Goal: Transaction & Acquisition: Subscribe to service/newsletter

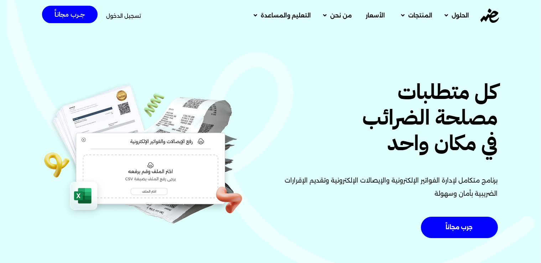
click at [123, 19] on span "تسجيل الدخول" at bounding box center [123, 15] width 35 height 5
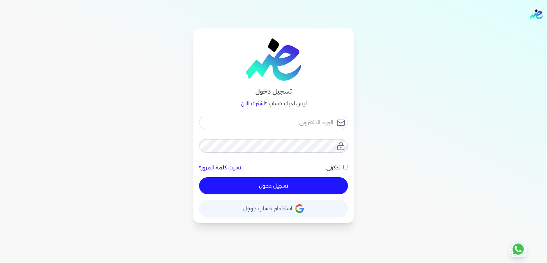
type input "[EMAIL_ADDRESS][DOMAIN_NAME]"
click at [267, 182] on button "تسجيل دخول" at bounding box center [273, 185] width 149 height 17
checkbox input "false"
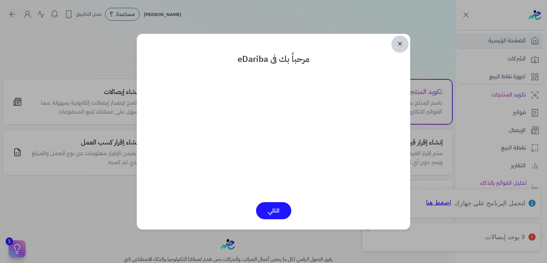
click at [401, 43] on link "✕" at bounding box center [399, 44] width 17 height 17
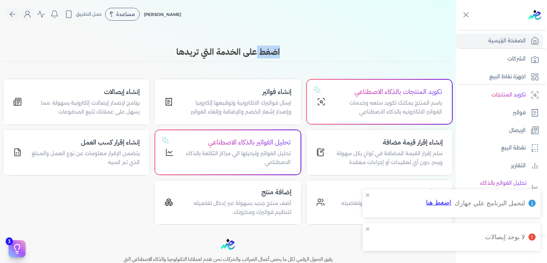
click at [401, 43] on body "برجاء مراجعة صحة رقم التسجيل الضريبي : 437386856 من هنا Dismiss ✕ ✕ استهلكت 100…" at bounding box center [273, 131] width 547 height 263
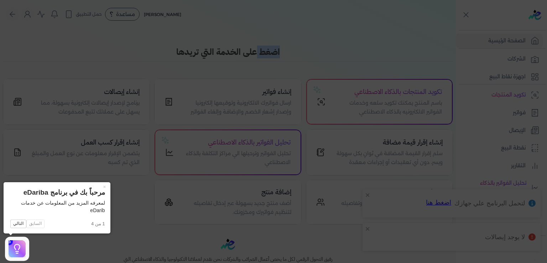
click at [401, 43] on icon at bounding box center [273, 131] width 547 height 263
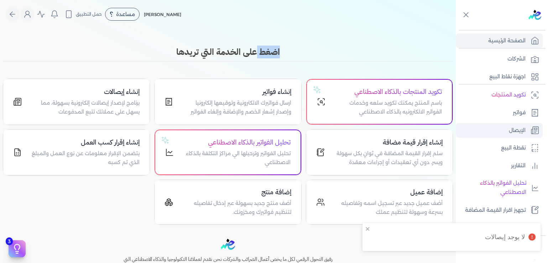
click at [519, 129] on p "الإيصال" at bounding box center [517, 130] width 17 height 9
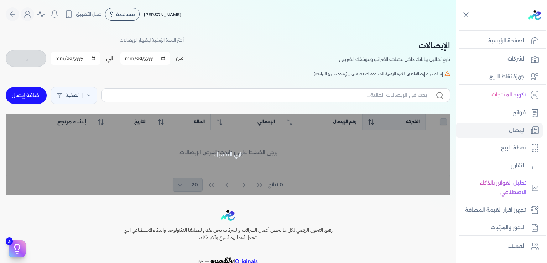
checkbox input "false"
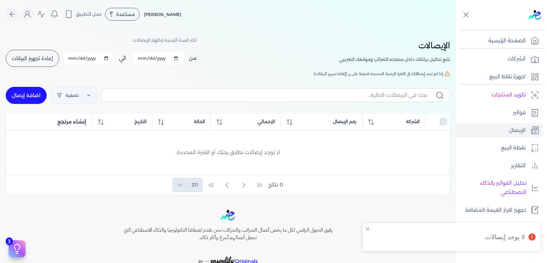
scroll to position [130, 0]
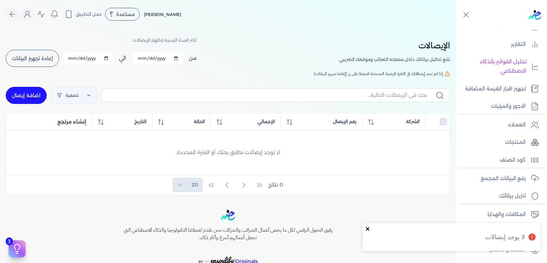
click at [366, 230] on icon "close" at bounding box center [368, 229] width 4 height 4
click at [507, 249] on p "الخطط والأسعار" at bounding box center [508, 249] width 36 height 9
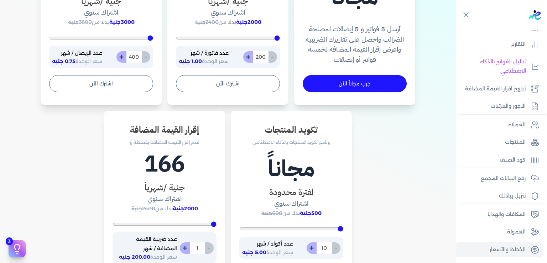
scroll to position [215, 0]
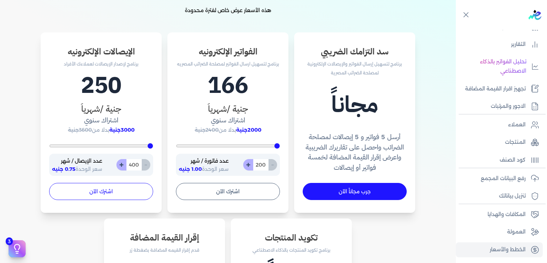
click at [105, 190] on button "اشترك الآن" at bounding box center [101, 191] width 104 height 17
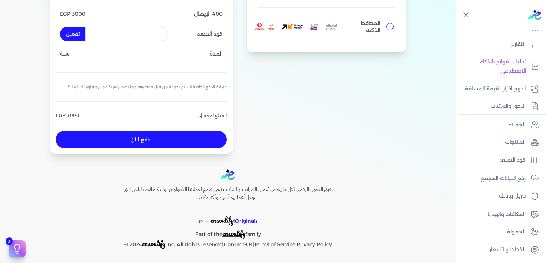
click at [145, 34] on input "text" at bounding box center [126, 34] width 83 height 14
type input "RAM10"
click at [394, 27] on input "المحافظ الذكية" at bounding box center [389, 26] width 7 height 7
radio input "true"
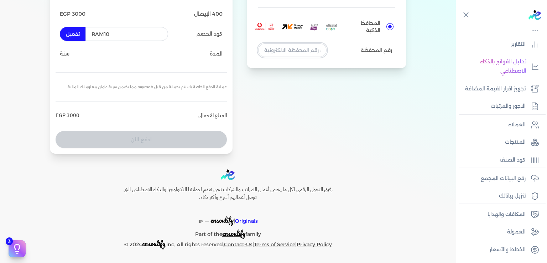
click at [295, 53] on input "tel" at bounding box center [292, 50] width 68 height 14
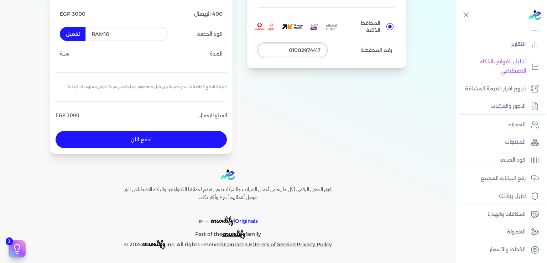
type input "01002974417"
click at [151, 143] on button "ادفع الأن" at bounding box center [141, 139] width 171 height 17
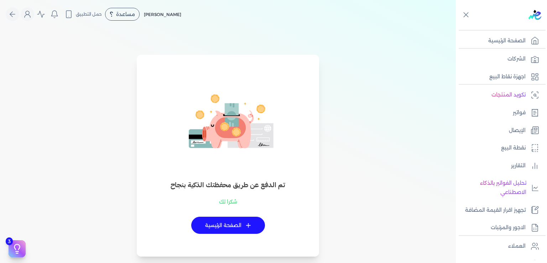
click at [231, 62] on div "تم الدفع عن طريق محفظتك الذكية بنجاح شكرا لك + الصفحة الرئيسية" at bounding box center [228, 156] width 178 height 202
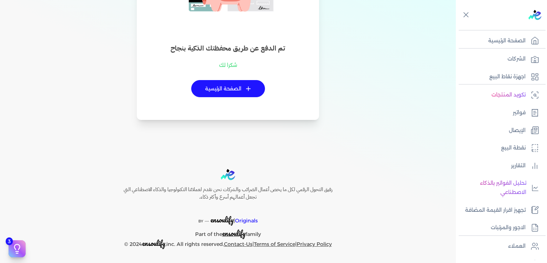
click at [233, 88] on link "+ الصفحة الرئيسية" at bounding box center [228, 88] width 74 height 17
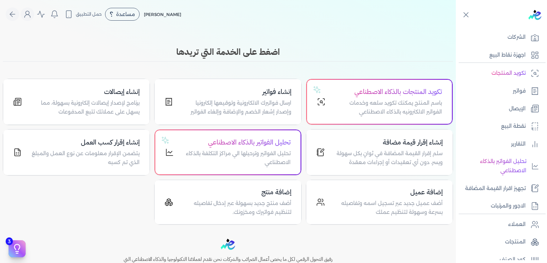
scroll to position [130, 0]
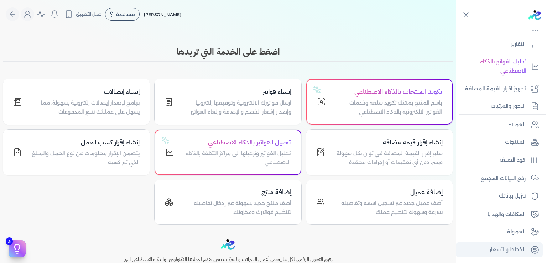
click at [501, 248] on p "الخطط والأسعار" at bounding box center [508, 249] width 36 height 9
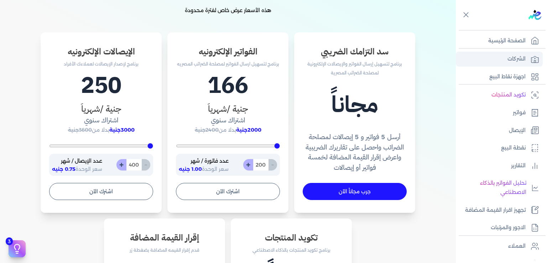
click at [516, 55] on p "الشركات" at bounding box center [517, 58] width 18 height 9
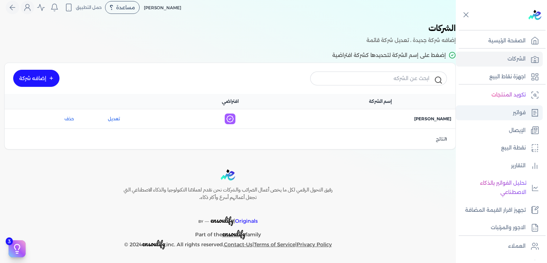
click at [515, 115] on p "فواتير" at bounding box center [519, 112] width 13 height 9
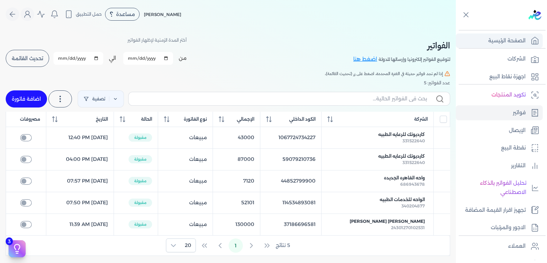
click at [506, 42] on p "الصفحة الرئيسية" at bounding box center [506, 40] width 37 height 9
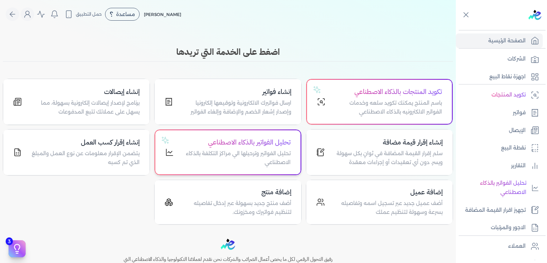
click at [229, 155] on p "تحليل الفواتير وترحيلها الي مراكز التكلفة بالذكاء الاصطناعي" at bounding box center [236, 158] width 108 height 18
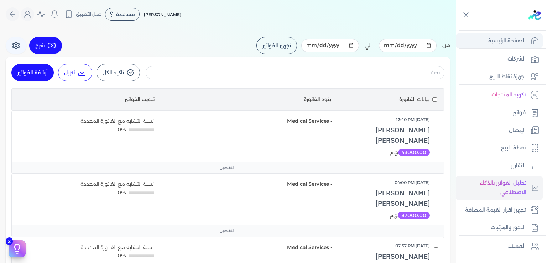
click at [491, 45] on link "الصفحة الرئيسية" at bounding box center [499, 40] width 87 height 15
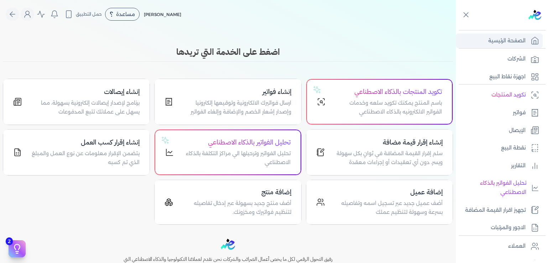
click at [491, 45] on link "الصفحة الرئيسية" at bounding box center [499, 40] width 87 height 15
click at [387, 102] on p "باسم المنتج يمكنك تكويد سلعه وخدمات الفواتير الالكترونيه بالذكاء الاصطناعي" at bounding box center [388, 108] width 108 height 18
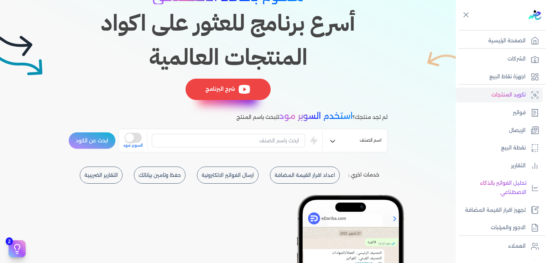
scroll to position [108, 0]
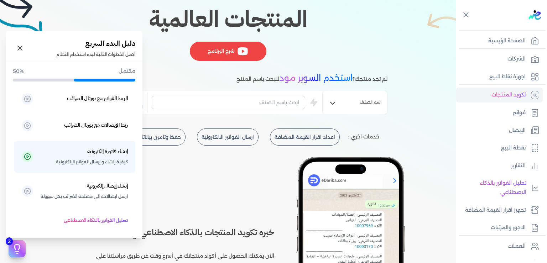
click at [13, 249] on icon at bounding box center [17, 249] width 11 height 11
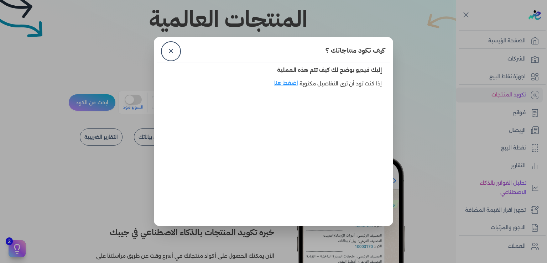
click at [69, 156] on dialog "كيف تكود منتاجاتك ؟ ✕ إليك فيديو يوضح لك كيف تتم هذه العملية إذا كنت تود أن ترى…" at bounding box center [273, 131] width 547 height 263
click at [171, 52] on link "✕" at bounding box center [170, 51] width 17 height 17
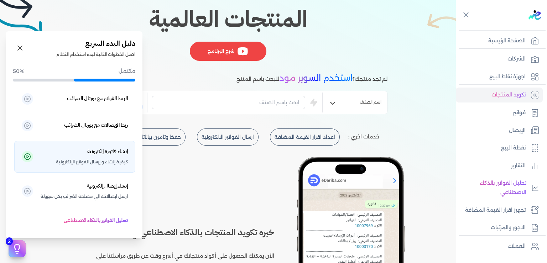
click at [72, 153] on p "إنشاء فاتورة إلكترونية كيفية إنشاء و إرسال الفواتير الإلكترونية" at bounding box center [84, 157] width 88 height 20
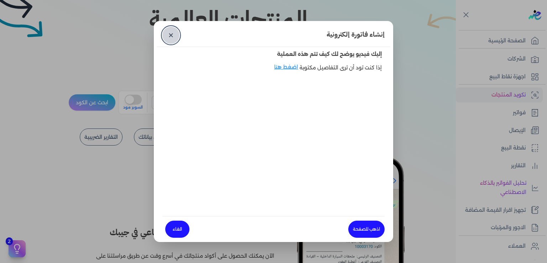
click at [167, 38] on link "✕" at bounding box center [170, 35] width 17 height 17
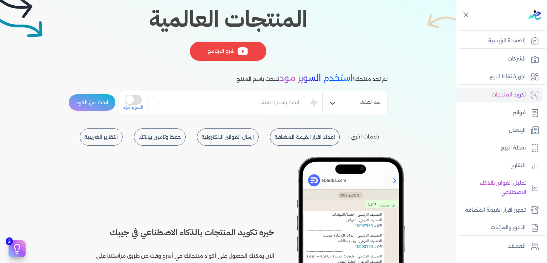
click at [167, 38] on div "GPC AI Finder مدعوم بالذكاء الاصطناعي أسرع برنامج للعثور على اكواد المنتجات الع…" at bounding box center [227, 0] width 319 height 131
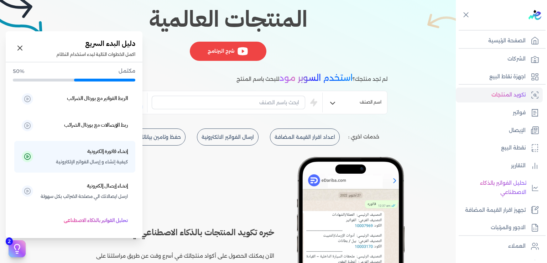
click at [11, 247] on button "2" at bounding box center [17, 248] width 17 height 17
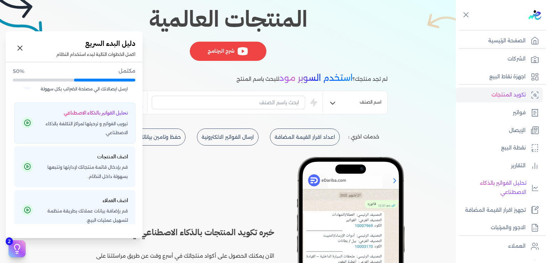
click at [99, 118] on h5 "تحليل الفواتير بالذكاء الاصطناعي" at bounding box center [96, 113] width 64 height 9
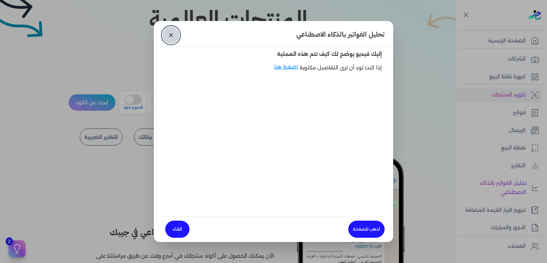
click at [172, 39] on link "✕" at bounding box center [170, 35] width 17 height 17
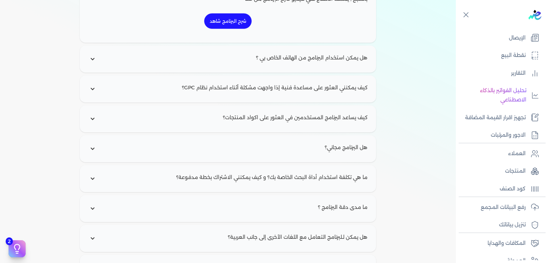
scroll to position [130, 0]
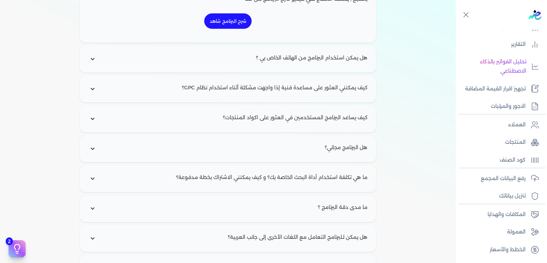
click at [100, 178] on input "radio" at bounding box center [228, 178] width 291 height 21
radio input "true"
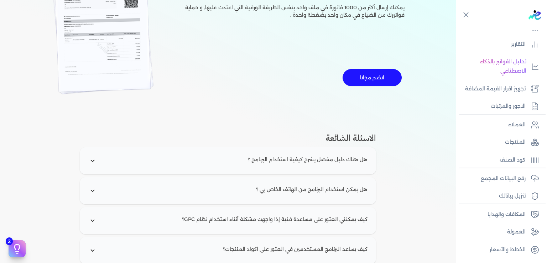
scroll to position [752, 0]
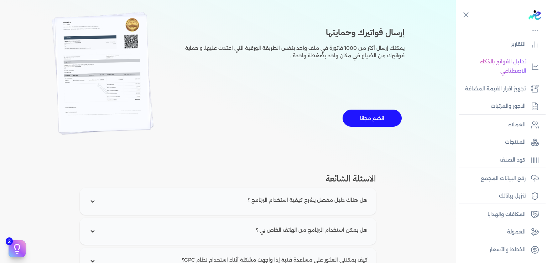
click at [93, 231] on input "radio" at bounding box center [228, 231] width 291 height 21
radio input "true"
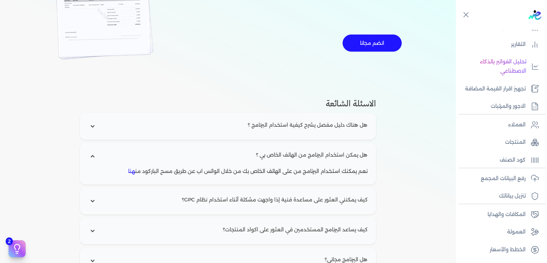
scroll to position [860, 0]
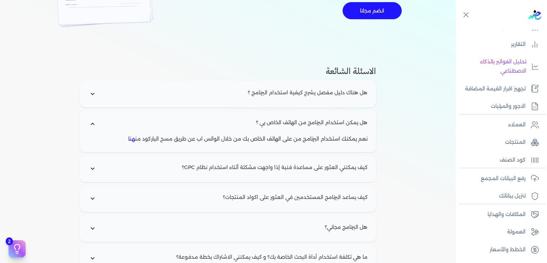
click at [95, 194] on input "radio" at bounding box center [228, 198] width 291 height 21
radio input "true"
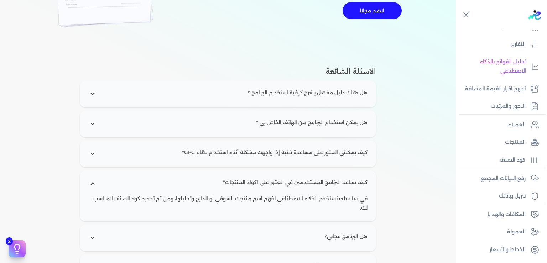
click at [104, 234] on input "radio" at bounding box center [228, 237] width 291 height 21
radio input "true"
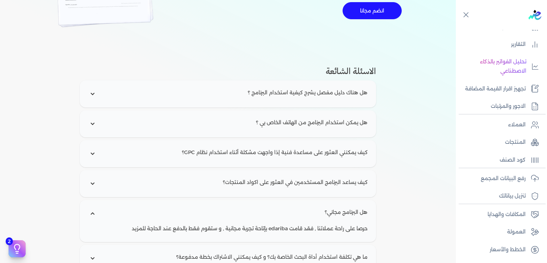
click at [104, 224] on input "radio" at bounding box center [228, 213] width 291 height 21
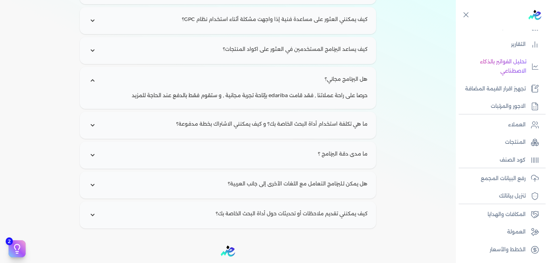
scroll to position [1000, 0]
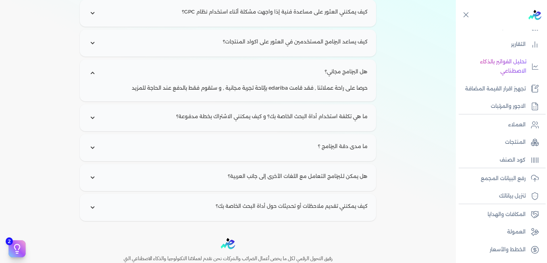
click at [97, 118] on input "radio" at bounding box center [228, 117] width 291 height 21
radio input "true"
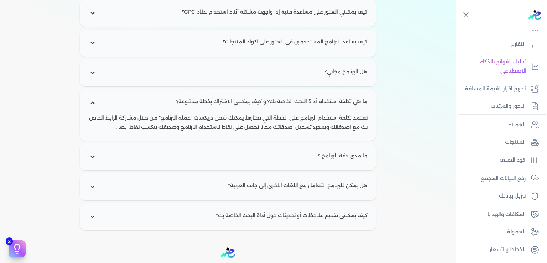
click at [95, 186] on input "radio" at bounding box center [228, 186] width 291 height 21
radio input "true"
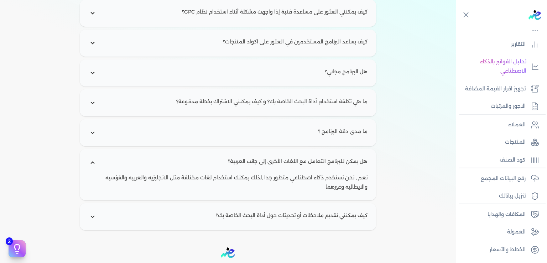
click at [97, 213] on input "radio" at bounding box center [228, 216] width 291 height 21
radio input "true"
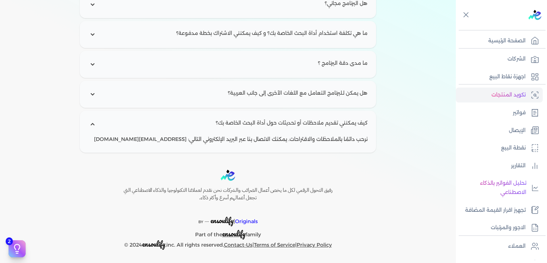
scroll to position [961, 0]
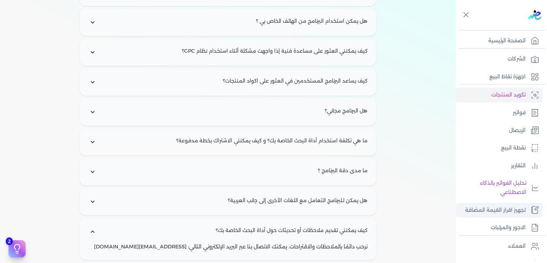
click at [511, 215] on p "تجهيز اقرار القيمة المضافة" at bounding box center [495, 210] width 61 height 9
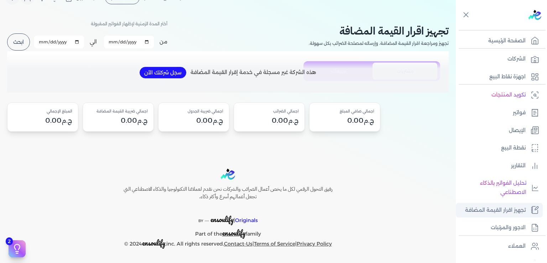
scroll to position [15, 0]
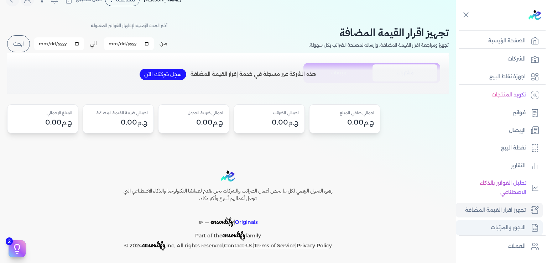
click at [513, 233] on p "الاجور والمرتبات" at bounding box center [508, 227] width 35 height 9
select select "01"
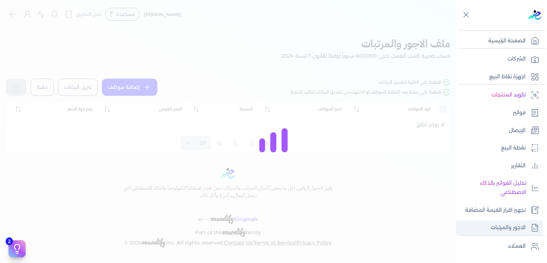
scroll to position [4, 0]
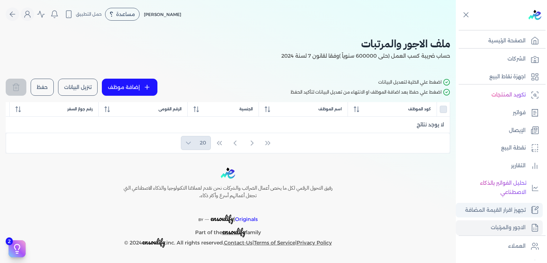
click at [506, 214] on p "تجهيز اقرار القيمة المضافة" at bounding box center [495, 210] width 61 height 9
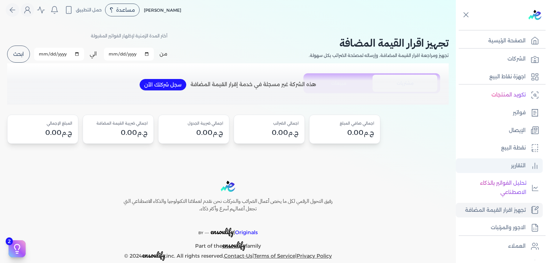
click at [520, 160] on link "التقارير" at bounding box center [499, 165] width 87 height 15
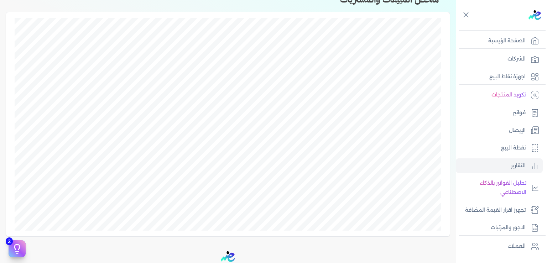
scroll to position [215, 0]
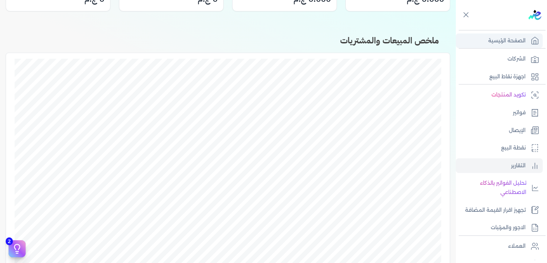
click at [519, 45] on link "الصفحة الرئيسية" at bounding box center [499, 40] width 87 height 15
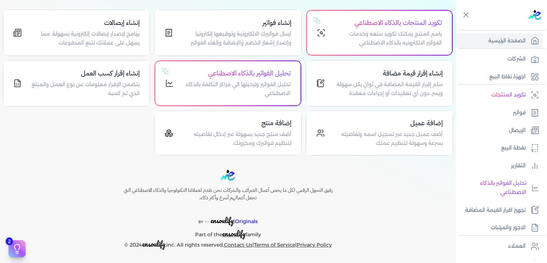
click at [467, 56] on link "الشركات" at bounding box center [499, 59] width 87 height 15
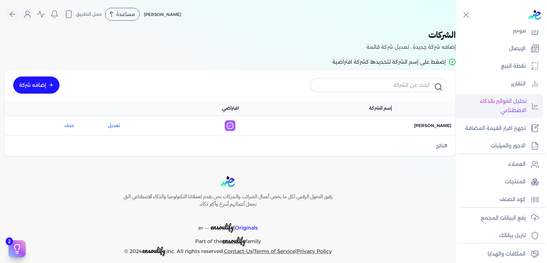
scroll to position [108, 0]
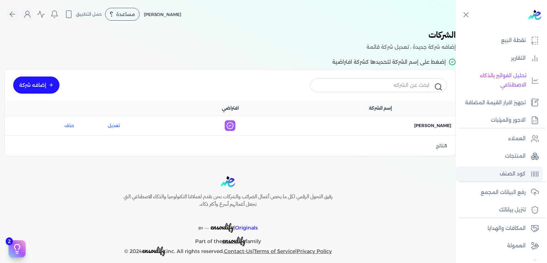
click at [512, 179] on p "كود الصنف" at bounding box center [513, 174] width 26 height 9
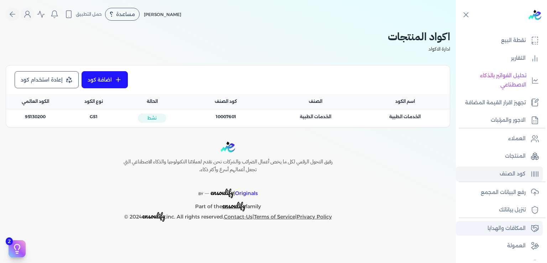
click at [504, 233] on p "المكافات والهدايا" at bounding box center [507, 228] width 38 height 9
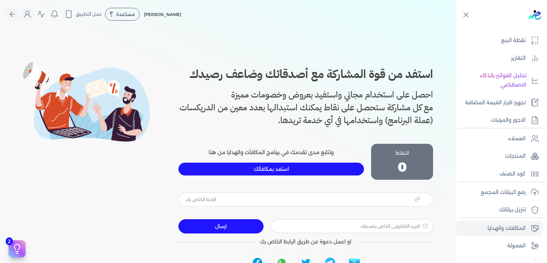
type input "https://app.edariba.com?ref=4slhrv"
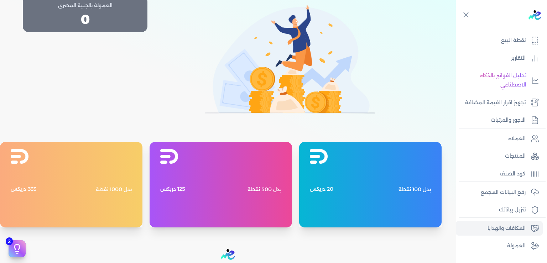
scroll to position [402, 0]
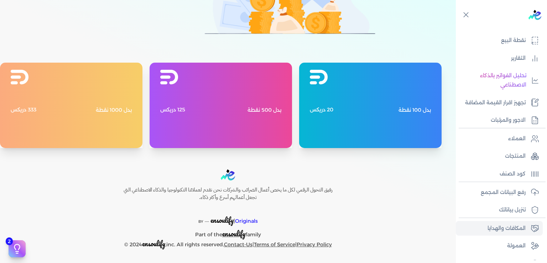
click at [212, 102] on div "بدل 500 نقطة 125 دريكس" at bounding box center [221, 105] width 142 height 85
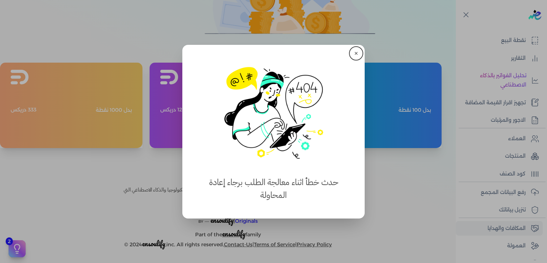
click at [353, 51] on button "✕" at bounding box center [355, 53] width 11 height 11
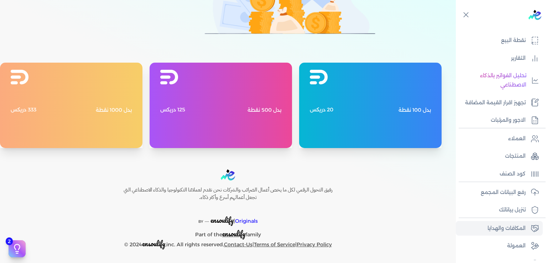
click at [96, 119] on div "بدل 1000 نقطة 333 دريكس" at bounding box center [71, 105] width 142 height 85
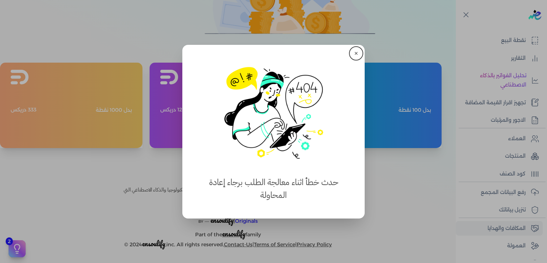
click at [355, 52] on button "✕" at bounding box center [355, 53] width 11 height 11
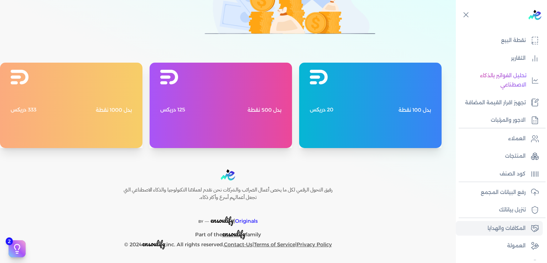
click at [384, 105] on div "بدل 100 نقطة 20 دريكس" at bounding box center [370, 109] width 121 height 11
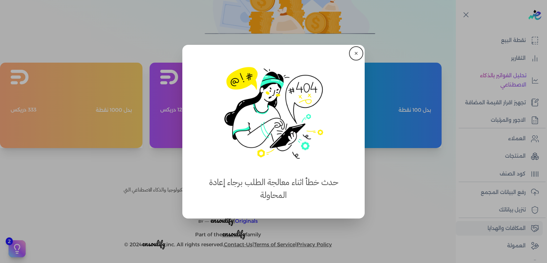
click at [356, 52] on button "✕" at bounding box center [355, 53] width 11 height 11
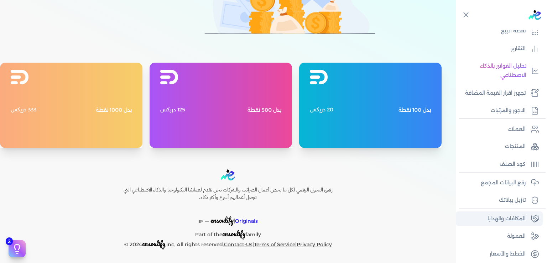
scroll to position [130, 0]
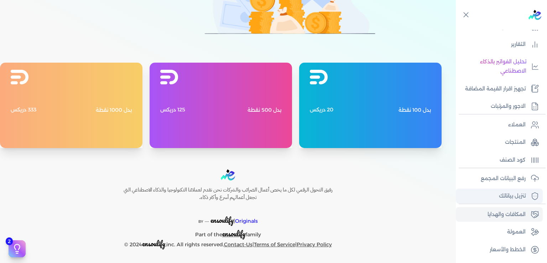
click at [504, 196] on p "تنزيل بياناتك" at bounding box center [512, 196] width 27 height 9
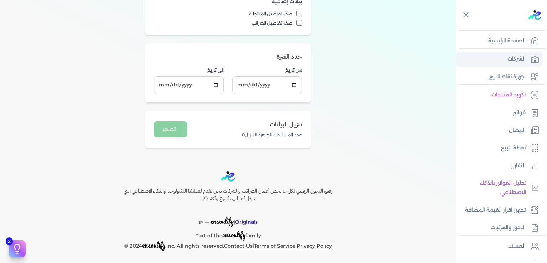
click at [519, 56] on p "الشركات" at bounding box center [517, 58] width 18 height 9
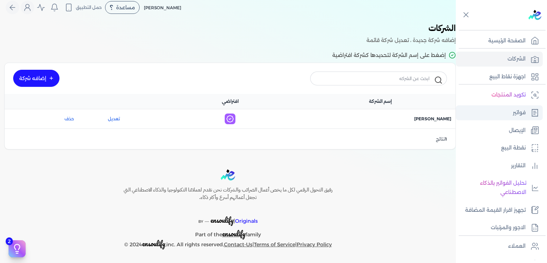
click at [515, 116] on p "فواتير" at bounding box center [519, 112] width 13 height 9
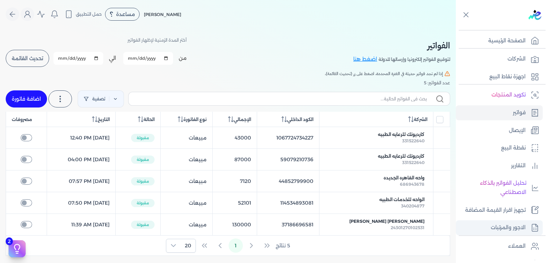
click at [517, 233] on p "الاجور والمرتبات" at bounding box center [508, 227] width 35 height 9
select select "01"
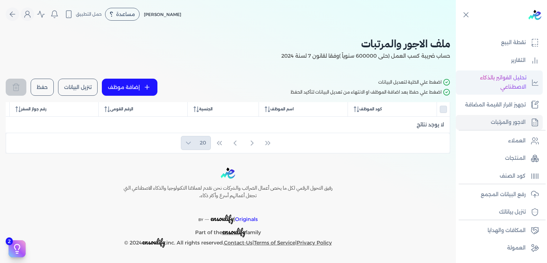
scroll to position [108, 0]
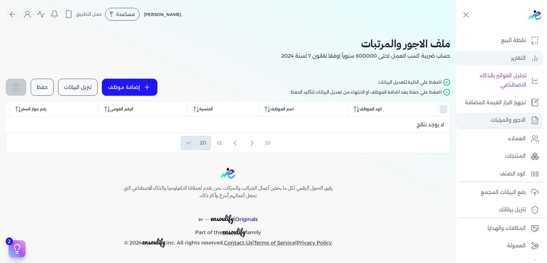
click at [514, 56] on p "التقارير" at bounding box center [518, 58] width 15 height 9
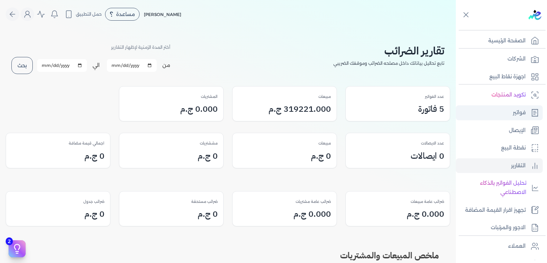
click at [521, 113] on p "فواتير" at bounding box center [519, 112] width 13 height 9
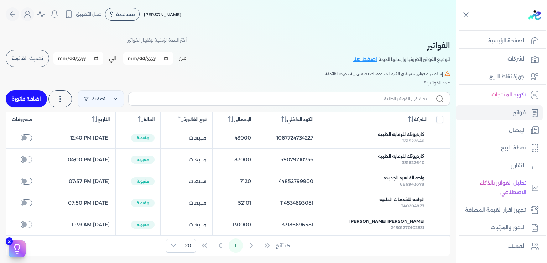
click at [40, 98] on link "اضافة فاتورة" at bounding box center [26, 98] width 41 height 17
select select "EGP"
select select "B"
select select "EGS"
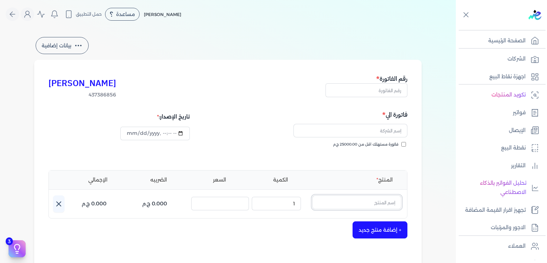
click at [372, 200] on input "text" at bounding box center [356, 203] width 89 height 14
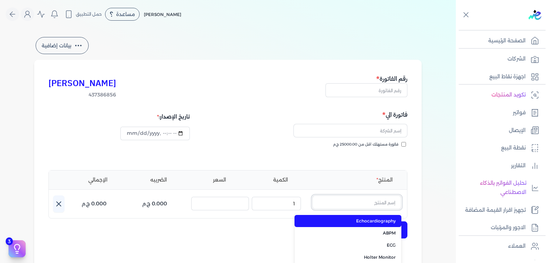
click at [372, 199] on input "text" at bounding box center [356, 203] width 89 height 14
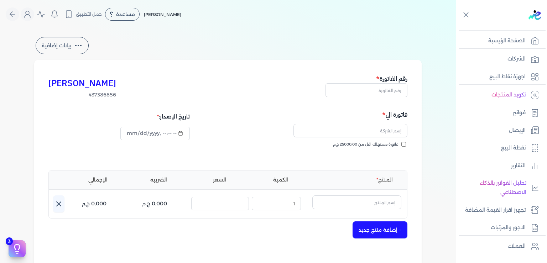
click at [257, 142] on div at bounding box center [318, 152] width 175 height 20
click at [380, 92] on input "text" at bounding box center [367, 90] width 82 height 14
click at [390, 132] on input "text" at bounding box center [350, 131] width 114 height 14
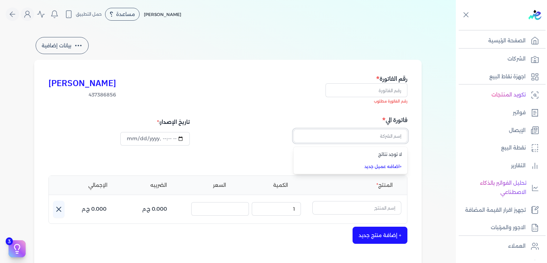
click at [390, 132] on input "text" at bounding box center [350, 136] width 114 height 14
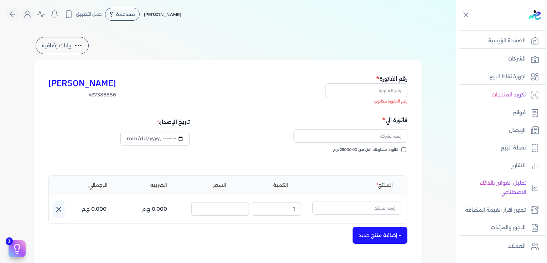
click at [69, 46] on button "بيانات إضافية" at bounding box center [62, 45] width 53 height 17
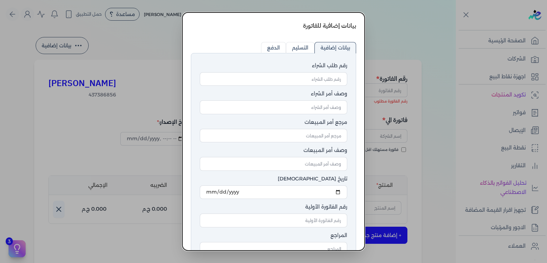
click at [298, 47] on input "التسليم" at bounding box center [300, 47] width 28 height 11
radio input "true"
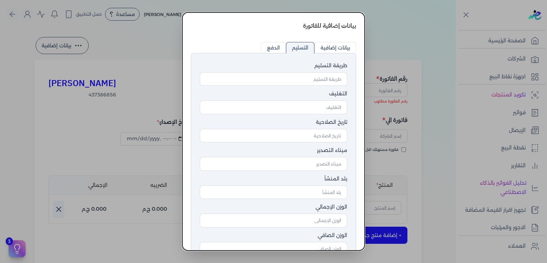
click at [276, 48] on input "الدفع" at bounding box center [273, 47] width 25 height 11
radio input "true"
click at [276, 48] on input "الدفع" at bounding box center [273, 47] width 25 height 11
click at [412, 28] on dialog "بيانات إضافية للفاتورة رقم طلب الشراء وصف أمر الشراء مرجع أمر المبيعات وصف أمر …" at bounding box center [273, 131] width 547 height 263
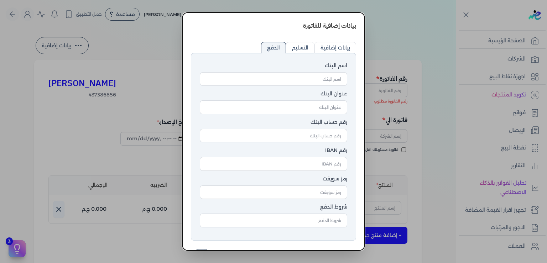
click at [207, 251] on dialog "بيانات إضافية للفاتورة رقم طلب الشراء وصف أمر الشراء مرجع أمر المبيعات وصف أمر …" at bounding box center [273, 131] width 547 height 263
click at [207, 249] on div "بيانات إضافية للفاتورة رقم طلب الشراء وصف أمر الشراء مرجع أمر المبيعات وصف أمر …" at bounding box center [273, 131] width 182 height 238
click at [207, 250] on button "غلق" at bounding box center [202, 257] width 22 height 17
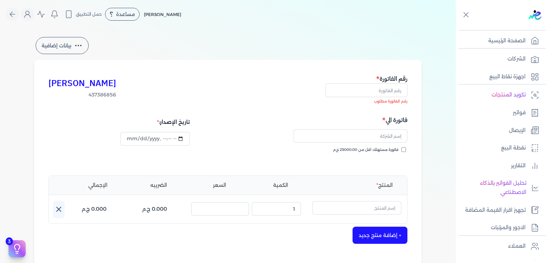
scroll to position [130, 0]
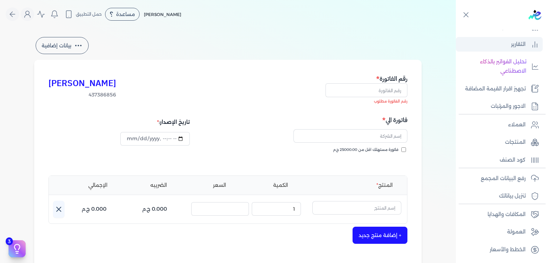
click at [511, 37] on link "التقارير" at bounding box center [499, 44] width 87 height 15
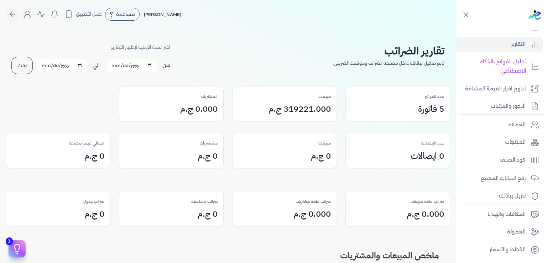
click at [454, 149] on div "تقارير الضرائب تابع تحاليل بياناتك داخل مصلحه الضرائب وموقفك الضريبي أختر المدة…" at bounding box center [228, 260] width 456 height 464
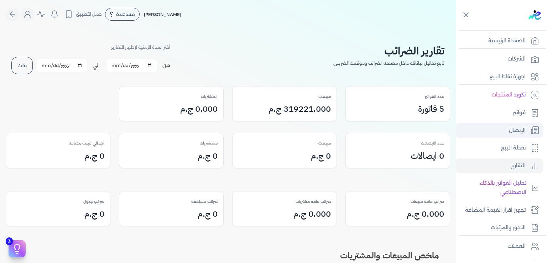
click at [519, 130] on p "الإيصال" at bounding box center [517, 130] width 17 height 9
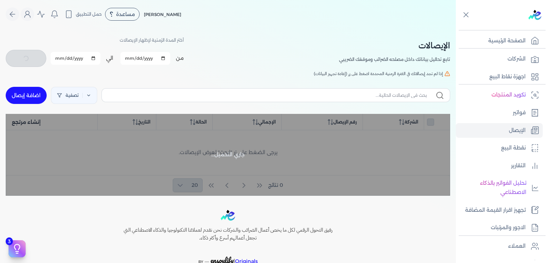
checkbox input "false"
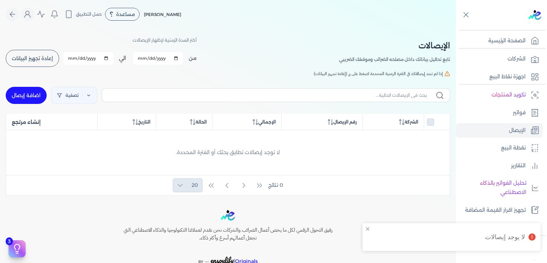
click at [428, 123] on div at bounding box center [437, 121] width 20 height 7
click at [430, 123] on div at bounding box center [437, 121] width 20 height 7
drag, startPoint x: 435, startPoint y: 75, endPoint x: 333, endPoint y: 83, distance: 102.5
click at [333, 83] on div "الإيصالات تابع تحاليل بياناتك داخل مصلحه الضرائب وموقفك الضريبي أختر المدة الزم…" at bounding box center [228, 111] width 456 height 167
click at [32, 18] on icon "Global" at bounding box center [27, 14] width 9 height 9
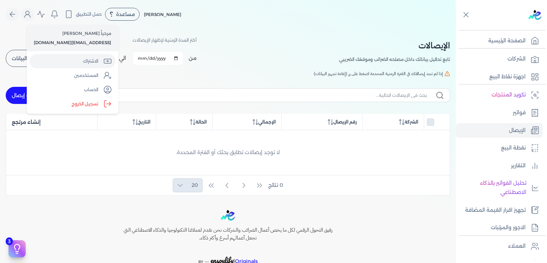
click at [85, 63] on link "الاشتراك" at bounding box center [73, 61] width 86 height 14
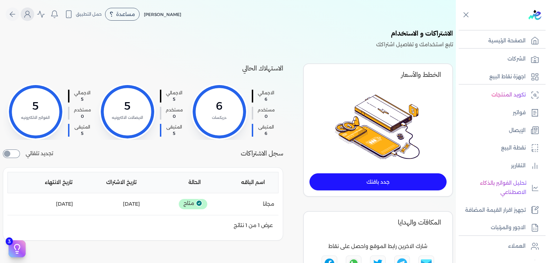
click at [31, 19] on button "Global" at bounding box center [28, 14] width 14 height 14
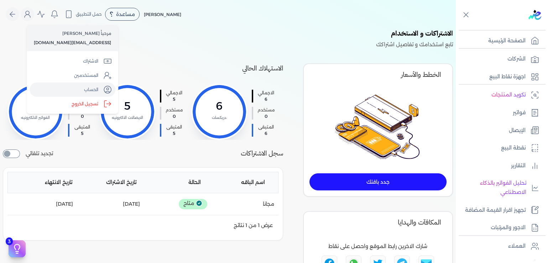
click at [92, 90] on link "الحساب" at bounding box center [73, 90] width 86 height 14
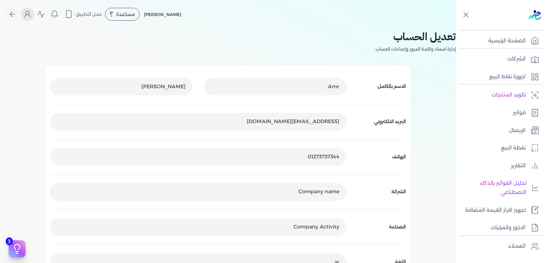
click at [32, 17] on icon "Global" at bounding box center [27, 14] width 9 height 9
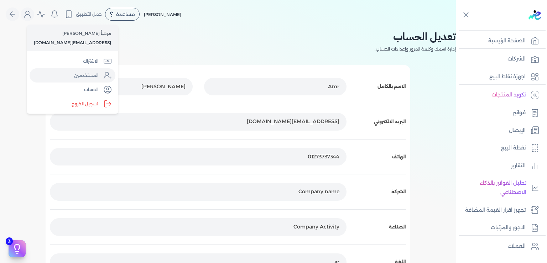
click at [83, 75] on link "المستخدمين" at bounding box center [73, 75] width 86 height 14
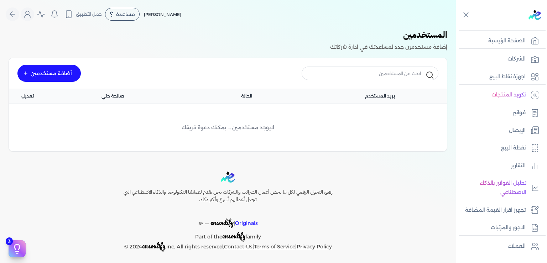
drag, startPoint x: 250, startPoint y: 126, endPoint x: 180, endPoint y: 137, distance: 71.0
click at [180, 137] on div "لايوجد مستخدمين ... يمكنك دعوة فريقك" at bounding box center [227, 128] width 421 height 36
click at [32, 14] on icon "Global" at bounding box center [27, 14] width 9 height 9
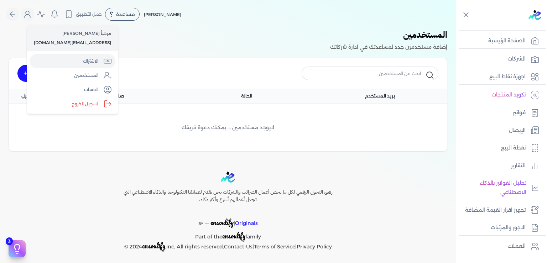
click at [86, 62] on link "الاشتراك" at bounding box center [73, 61] width 86 height 14
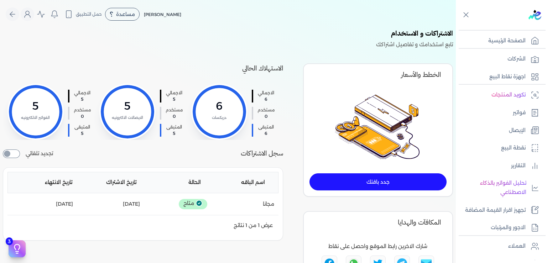
click at [215, 113] on div at bounding box center [219, 111] width 53 height 53
click at [390, 178] on link "جدد باقتك" at bounding box center [377, 181] width 137 height 17
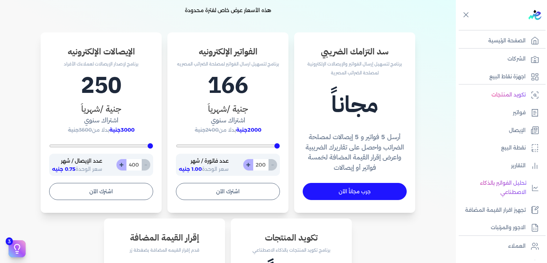
scroll to position [323, 0]
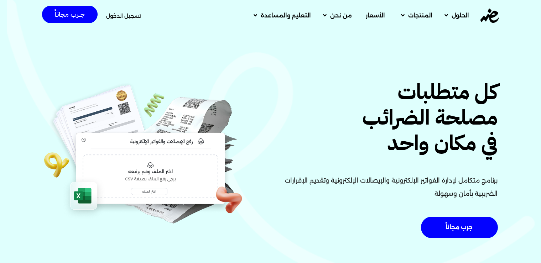
click at [117, 16] on span "تسجيل الدخول" at bounding box center [123, 15] width 35 height 5
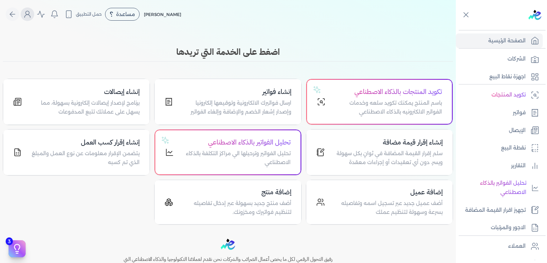
click at [30, 15] on icon "Global" at bounding box center [28, 16] width 6 height 3
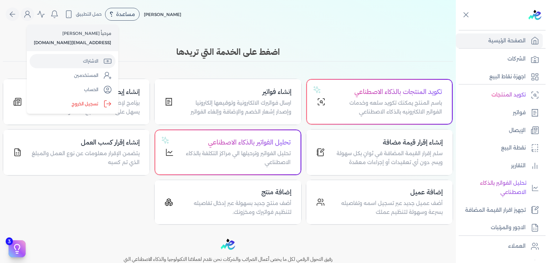
click at [87, 61] on link "الاشتراك" at bounding box center [73, 61] width 86 height 14
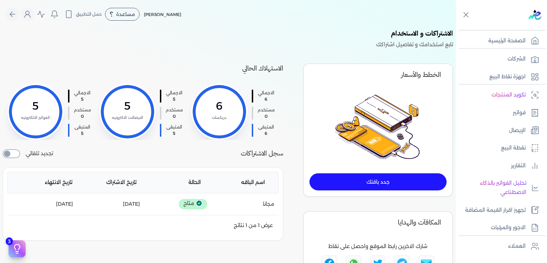
scroll to position [0, -91]
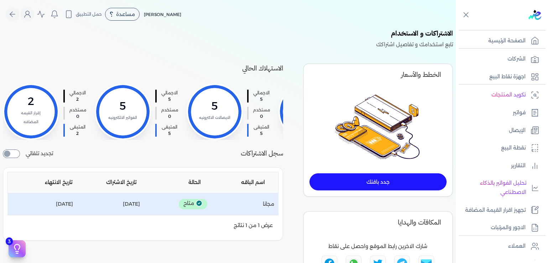
click at [73, 209] on p "تاريخ الانتهاء : [DATE]" at bounding box center [64, 204] width 17 height 9
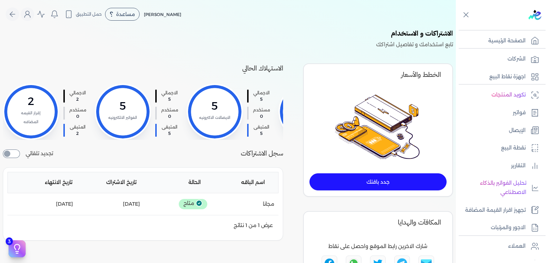
drag, startPoint x: 76, startPoint y: 211, endPoint x: 0, endPoint y: 217, distance: 76.1
click at [3, 217] on div "اسم الباقه الحالة تاريخ الاشتراك تاريخ الانتهاء اسم الباقه : مجانا الحاله : متا…" at bounding box center [143, 203] width 280 height 73
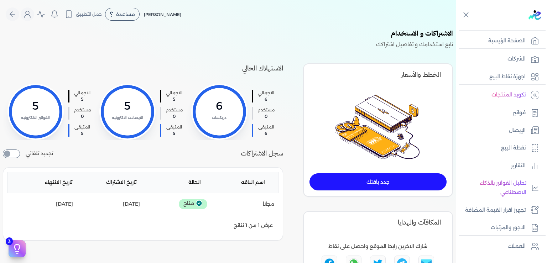
scroll to position [108, 0]
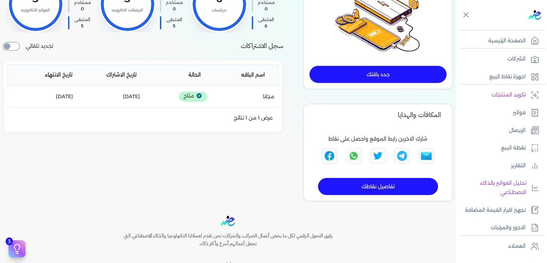
click at [354, 157] on img "Share this with WhatsApp. (opens in new window)" at bounding box center [354, 156] width 12 height 12
click at [374, 6] on img at bounding box center [377, 19] width 85 height 65
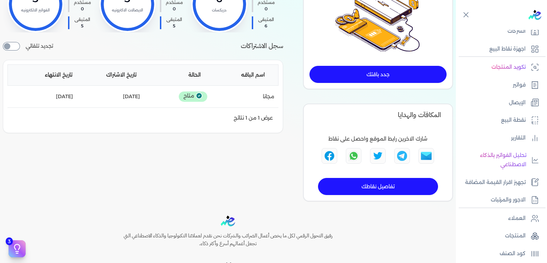
scroll to position [0, 0]
